Goal: Information Seeking & Learning: Learn about a topic

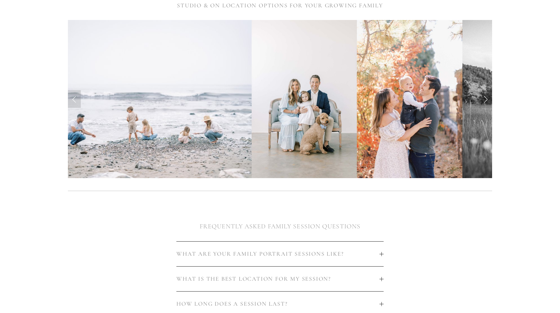
scroll to position [206, 0]
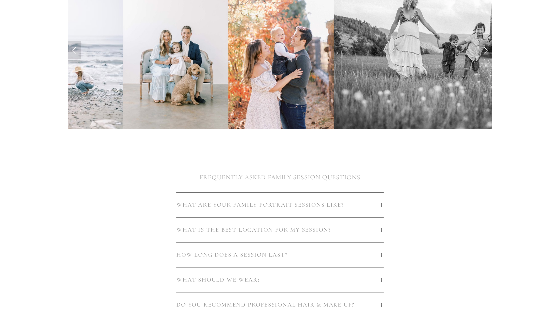
click at [377, 203] on span "WHAT ARE YOUR FAMILY PORTRAIT SESSIONS LIKE?" at bounding box center [278, 205] width 203 height 7
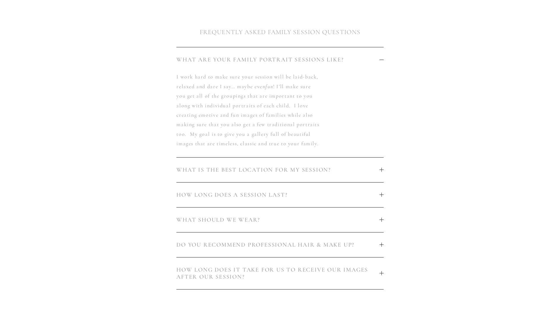
scroll to position [353, 0]
click at [314, 215] on span "WHAT SHOULD WE WEAR?" at bounding box center [278, 218] width 203 height 7
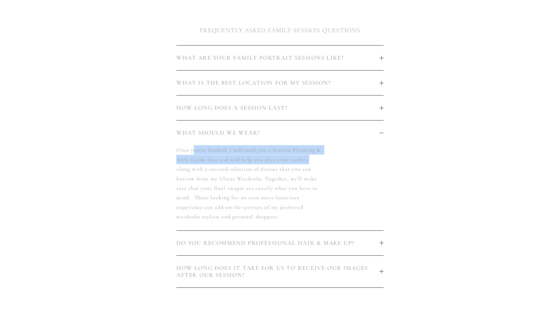
drag, startPoint x: 193, startPoint y: 142, endPoint x: 311, endPoint y: 156, distance: 118.7
click at [311, 156] on p "Once you’ve booked, I will send you a Session Planning & Style Guide that and w…" at bounding box center [249, 183] width 145 height 76
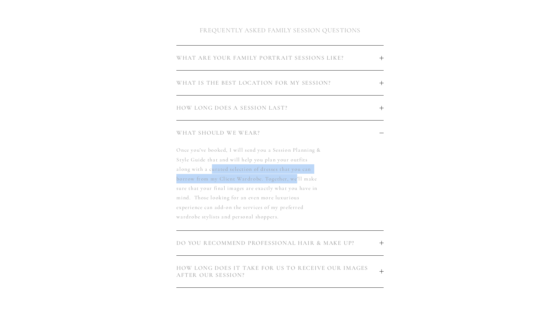
drag, startPoint x: 268, startPoint y: 167, endPoint x: 297, endPoint y: 169, distance: 29.5
click at [297, 169] on p "Once you’ve booked, I will send you a Session Planning & Style Guide that and w…" at bounding box center [249, 183] width 145 height 76
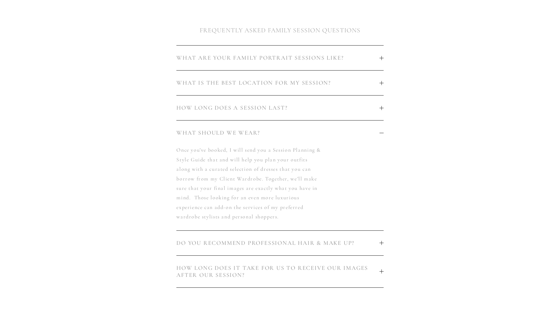
click at [311, 172] on p "Once you’ve booked, I will send you a Session Planning & Style Guide that and w…" at bounding box center [249, 183] width 145 height 76
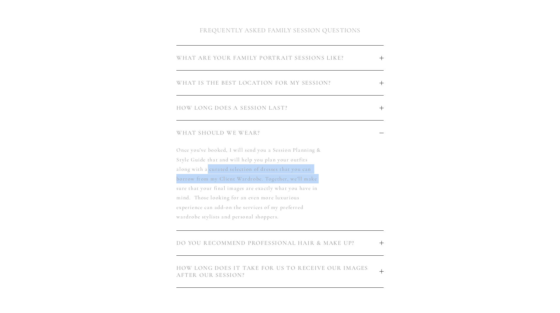
drag, startPoint x: 301, startPoint y: 171, endPoint x: 208, endPoint y: 161, distance: 93.5
click at [208, 161] on div "Once you’ve booked, I will send you a Session Planning & Style Guide that and w…" at bounding box center [280, 187] width 207 height 85
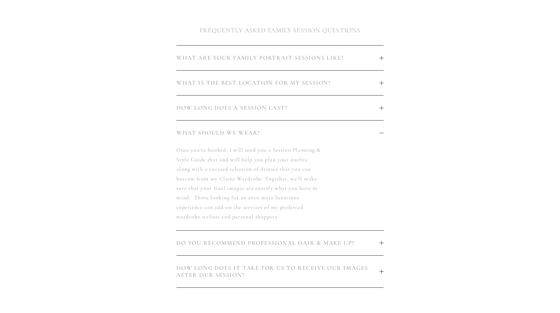
click at [283, 177] on p "Once you’ve booked, I will send you a Session Planning & Style Guide that and w…" at bounding box center [249, 183] width 145 height 76
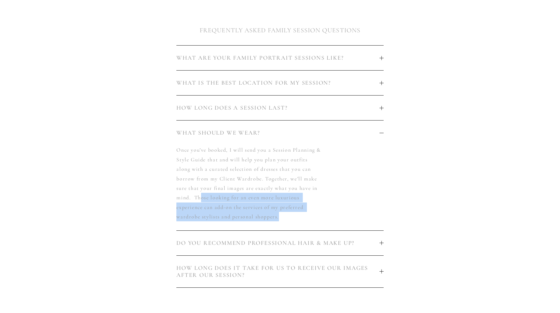
drag, startPoint x: 229, startPoint y: 195, endPoint x: 300, endPoint y: 209, distance: 72.6
click at [300, 209] on p "Once you’ve booked, I will send you a Session Planning & Style Guide that and w…" at bounding box center [249, 183] width 145 height 76
drag, startPoint x: 324, startPoint y: 215, endPoint x: 323, endPoint y: 219, distance: 3.9
click at [323, 215] on div "Once you’ve booked, I will send you a Session Planning & Style Guide that and w…" at bounding box center [280, 187] width 207 height 85
click at [345, 242] on button "DO YOU RECOMMEND PROFESSIONAL HAIR & MAKE UP?" at bounding box center [280, 243] width 207 height 25
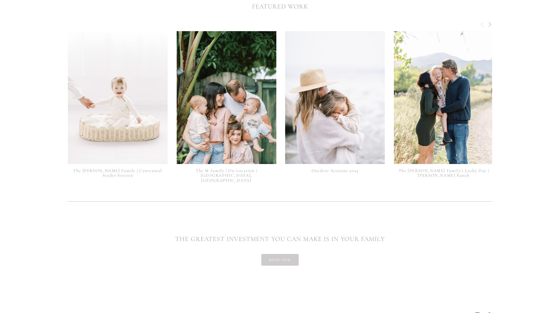
scroll to position [1528, 0]
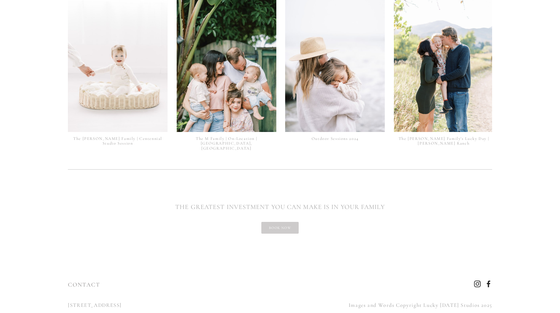
click at [120, 74] on img at bounding box center [118, 66] width 100 height 150
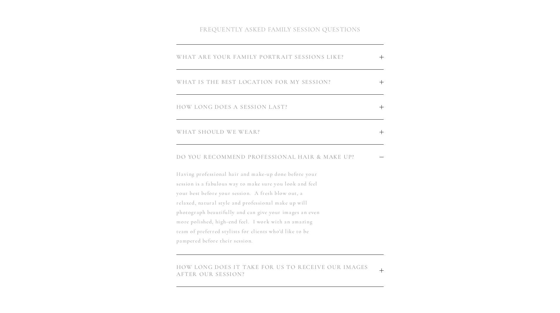
scroll to position [0, 0]
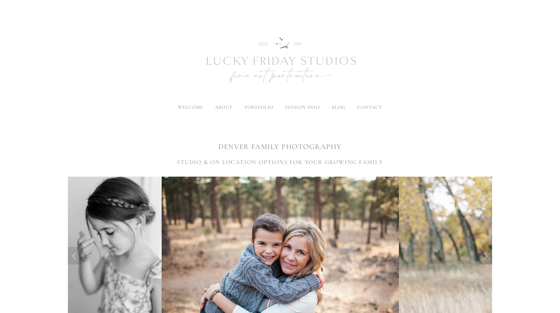
drag, startPoint x: 556, startPoint y: 197, endPoint x: 552, endPoint y: 35, distance: 161.3
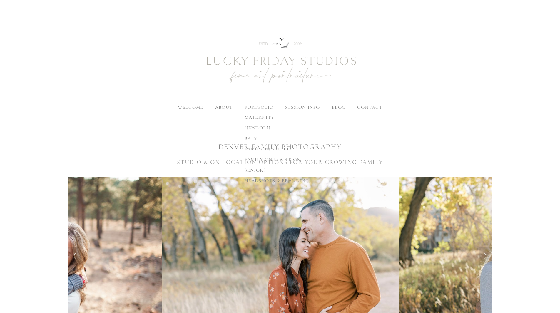
click at [261, 150] on span "family in studio" at bounding box center [268, 149] width 46 height 6
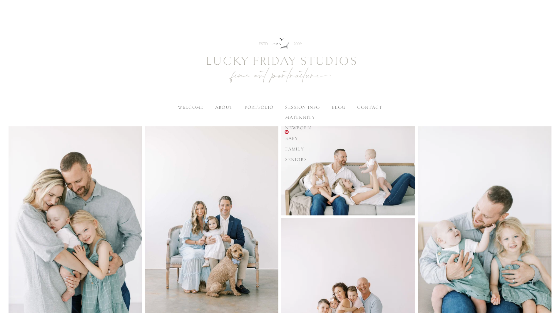
click at [296, 149] on span "family" at bounding box center [294, 149] width 19 height 6
click at [267, 158] on span "family on location" at bounding box center [273, 160] width 56 height 6
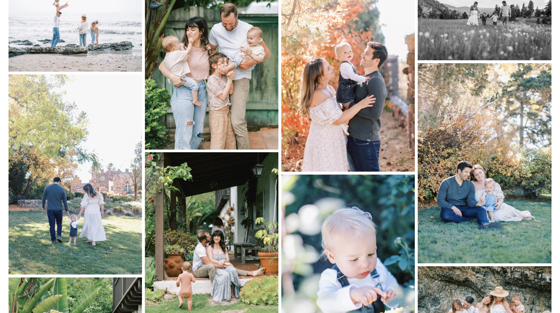
scroll to position [177, 0]
